Goal: Task Accomplishment & Management: Complete application form

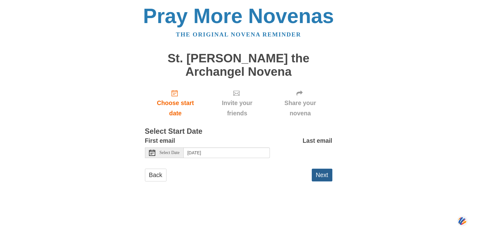
click at [323, 174] on button "Next" at bounding box center [322, 175] width 21 height 13
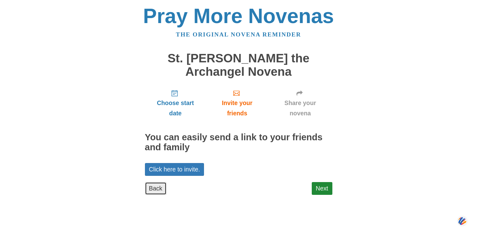
click at [160, 189] on link "Back" at bounding box center [156, 188] width 22 height 13
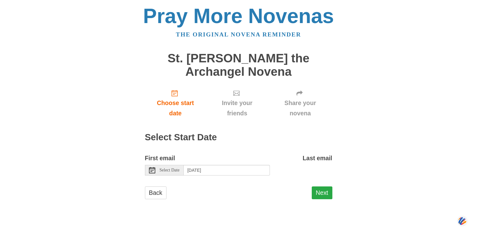
click at [320, 194] on button "Next" at bounding box center [322, 193] width 21 height 13
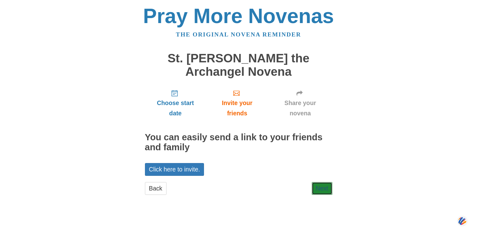
click at [320, 194] on link "Next" at bounding box center [322, 188] width 21 height 13
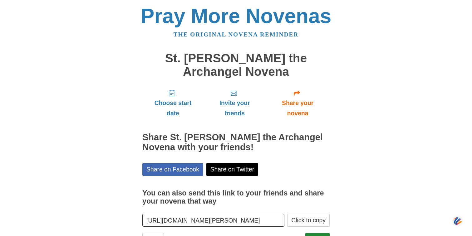
scroll to position [28, 0]
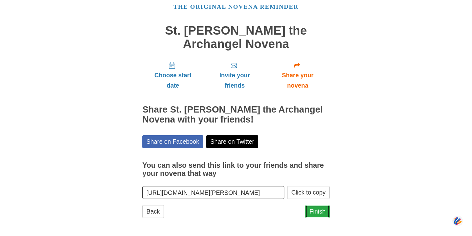
click at [320, 211] on link "Finish" at bounding box center [317, 211] width 24 height 13
